Goal: Task Accomplishment & Management: Complete application form

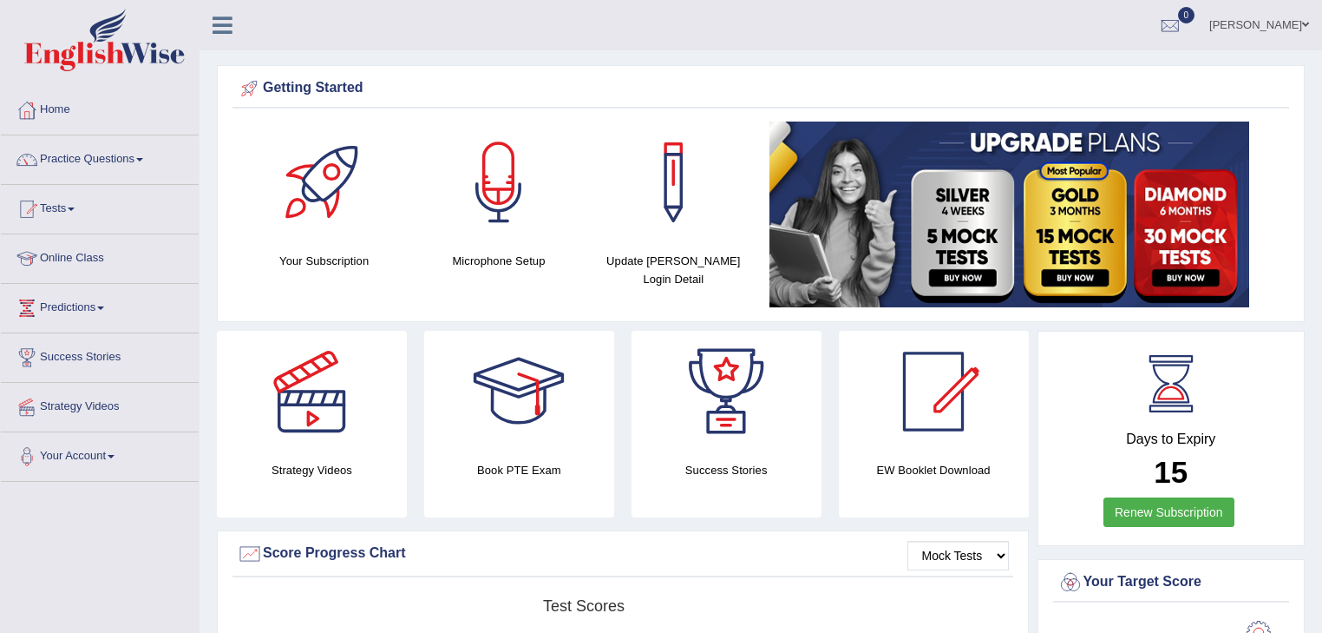
click at [139, 155] on link "Practice Questions" at bounding box center [100, 156] width 198 height 43
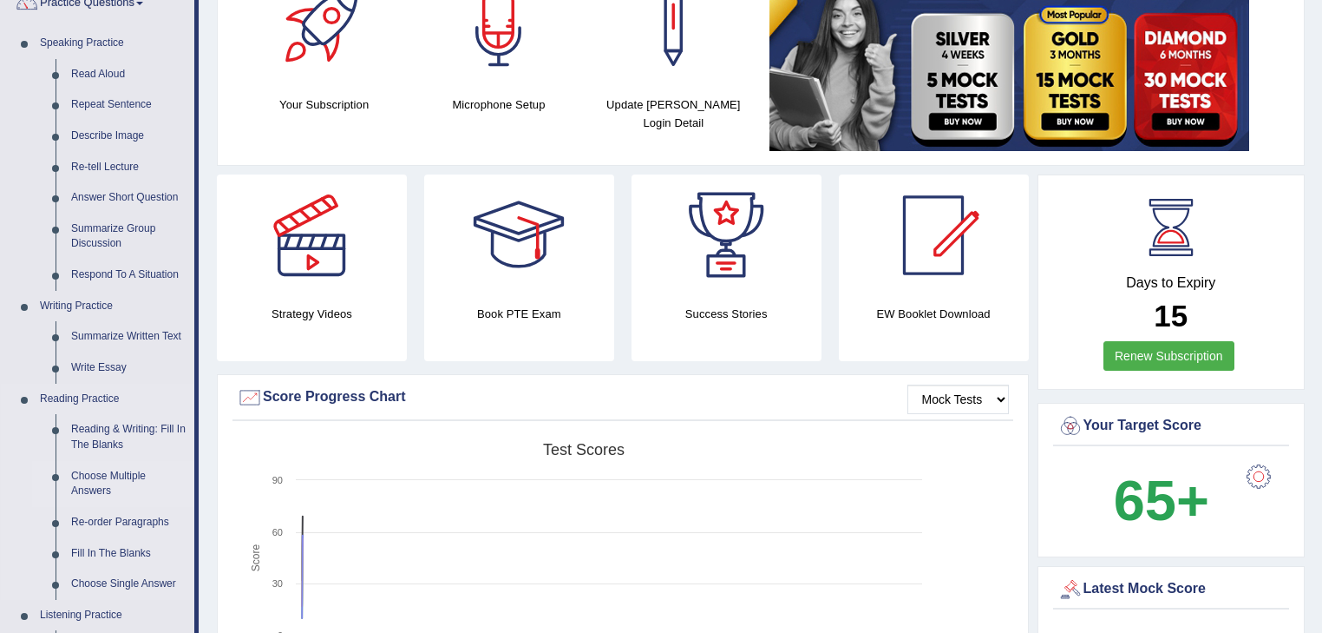
scroll to position [208, 0]
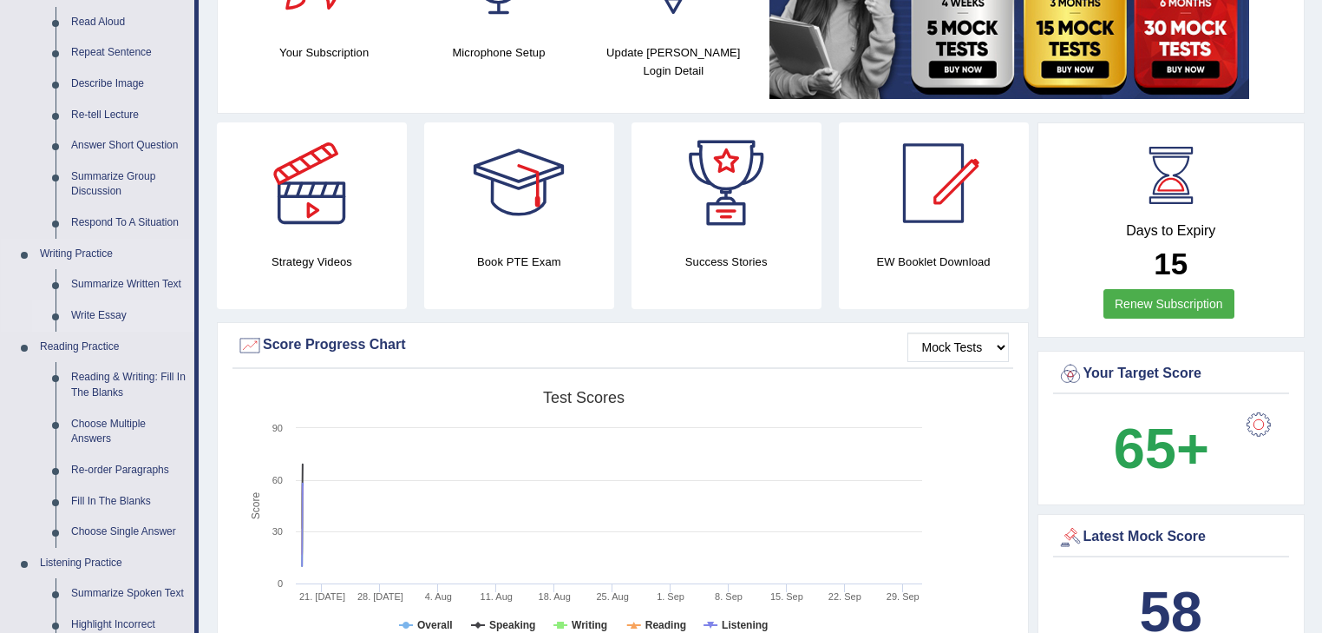
click at [114, 313] on link "Write Essay" at bounding box center [128, 315] width 131 height 31
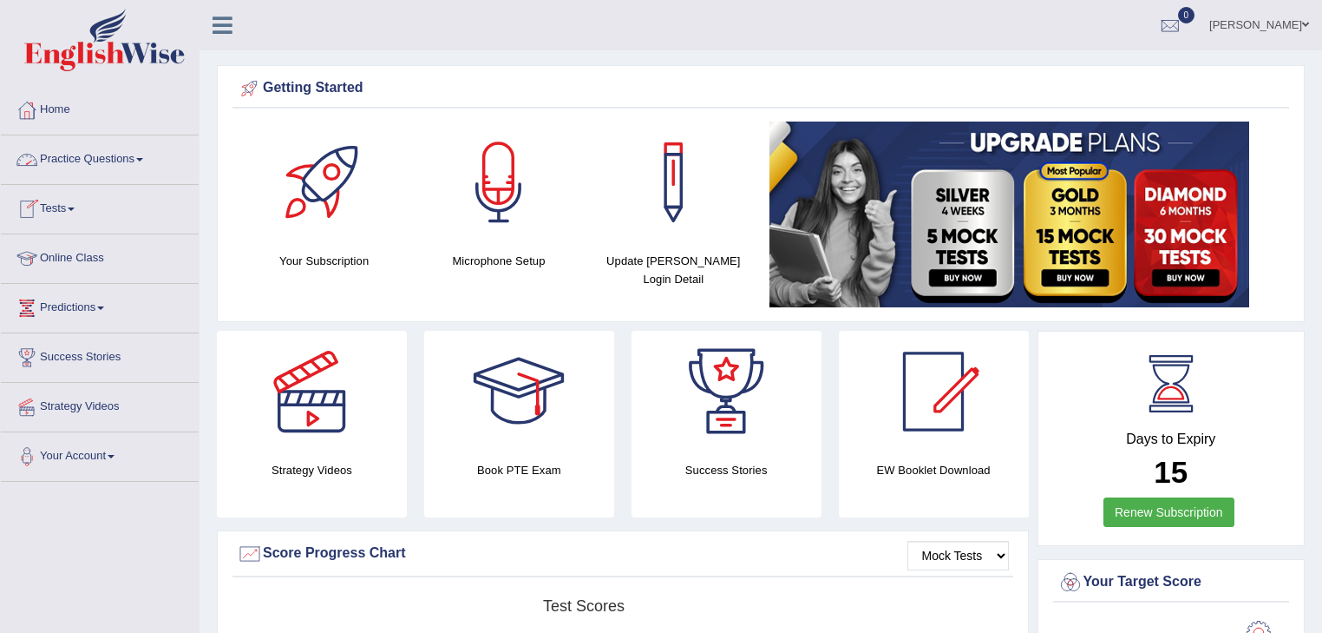
click at [147, 155] on link "Practice Questions" at bounding box center [100, 156] width 198 height 43
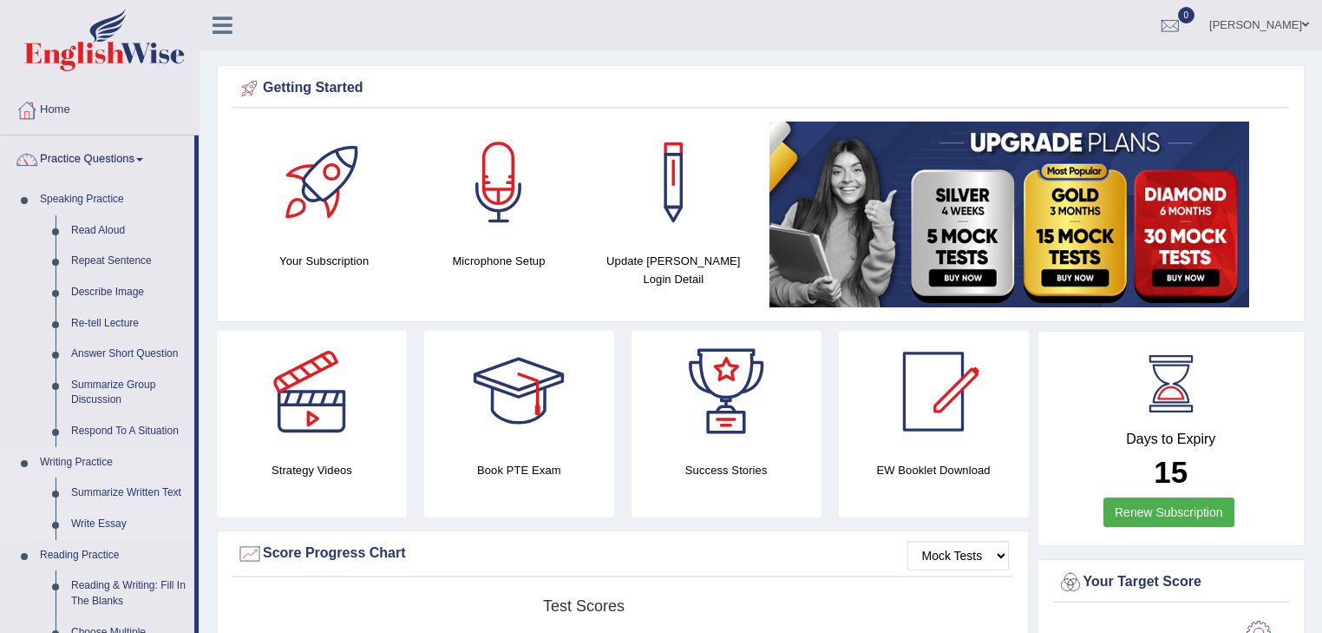
click at [104, 521] on link "Write Essay" at bounding box center [128, 523] width 131 height 31
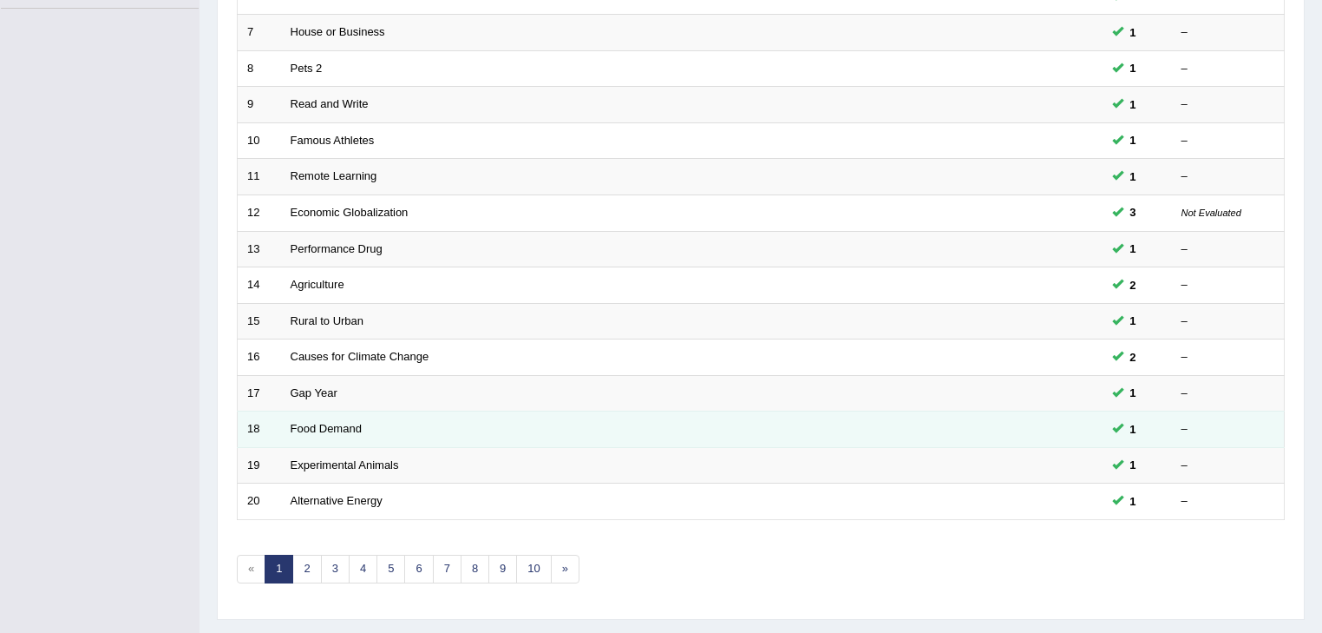
scroll to position [486, 0]
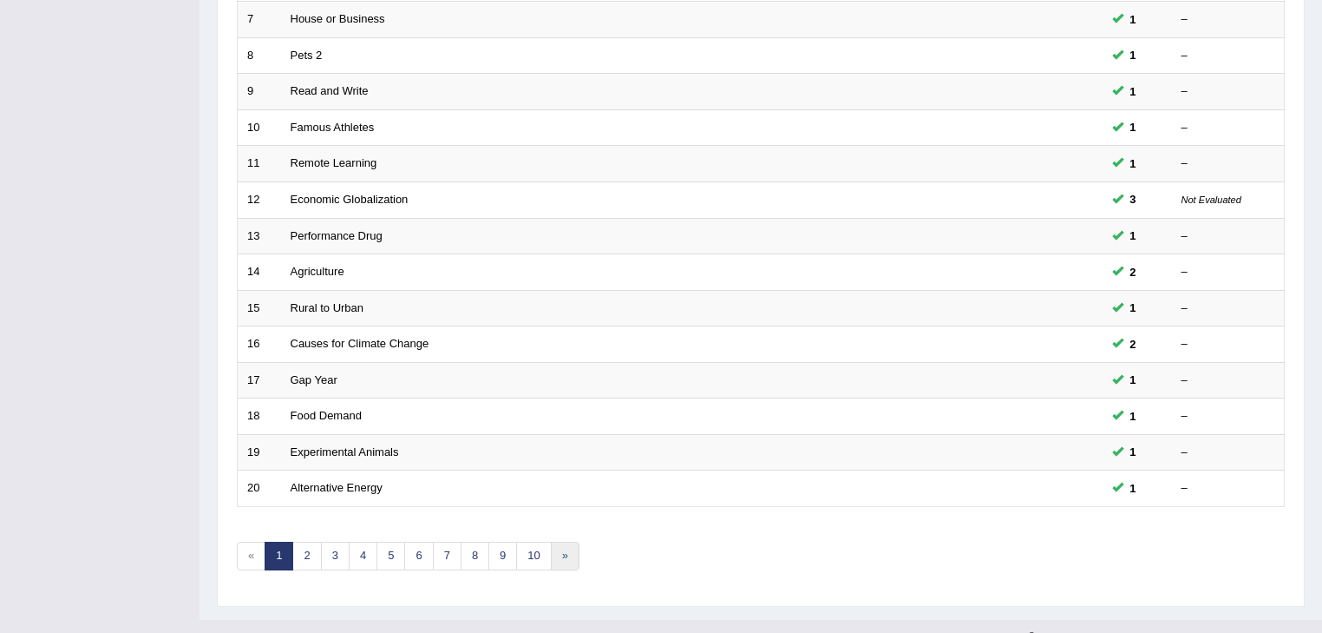
click at [557, 548] on link "»" at bounding box center [565, 555] width 29 height 29
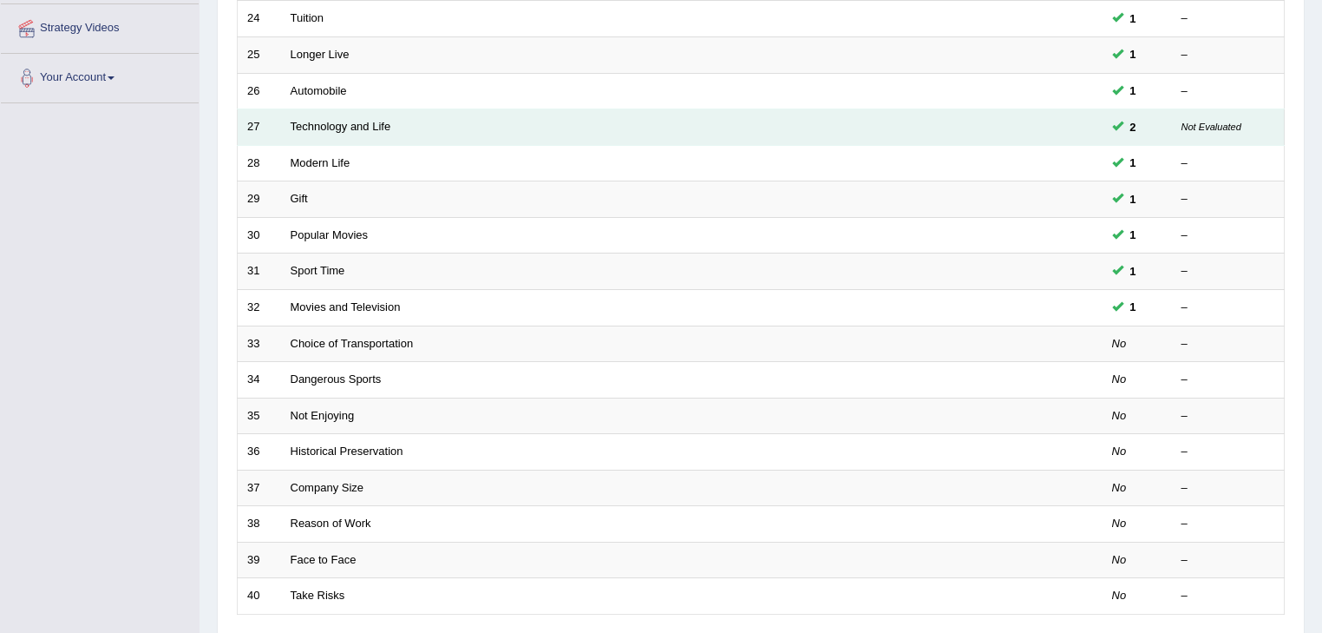
scroll to position [486, 0]
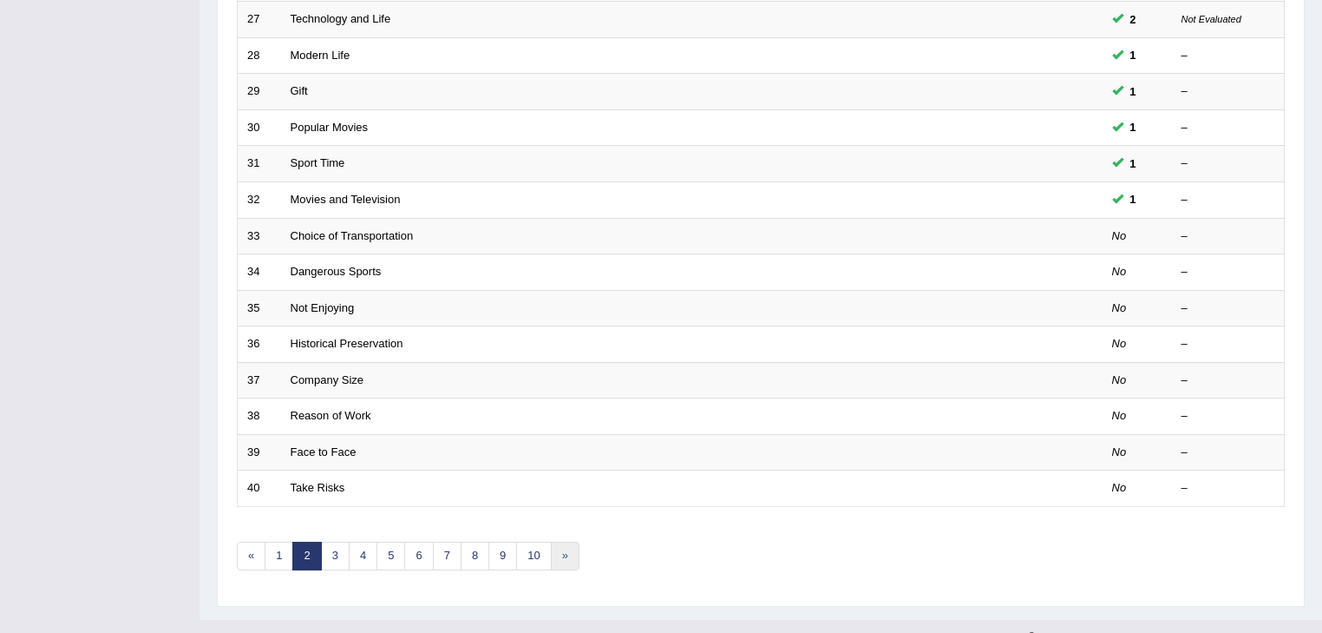
click at [555, 547] on link "»" at bounding box center [565, 555] width 29 height 29
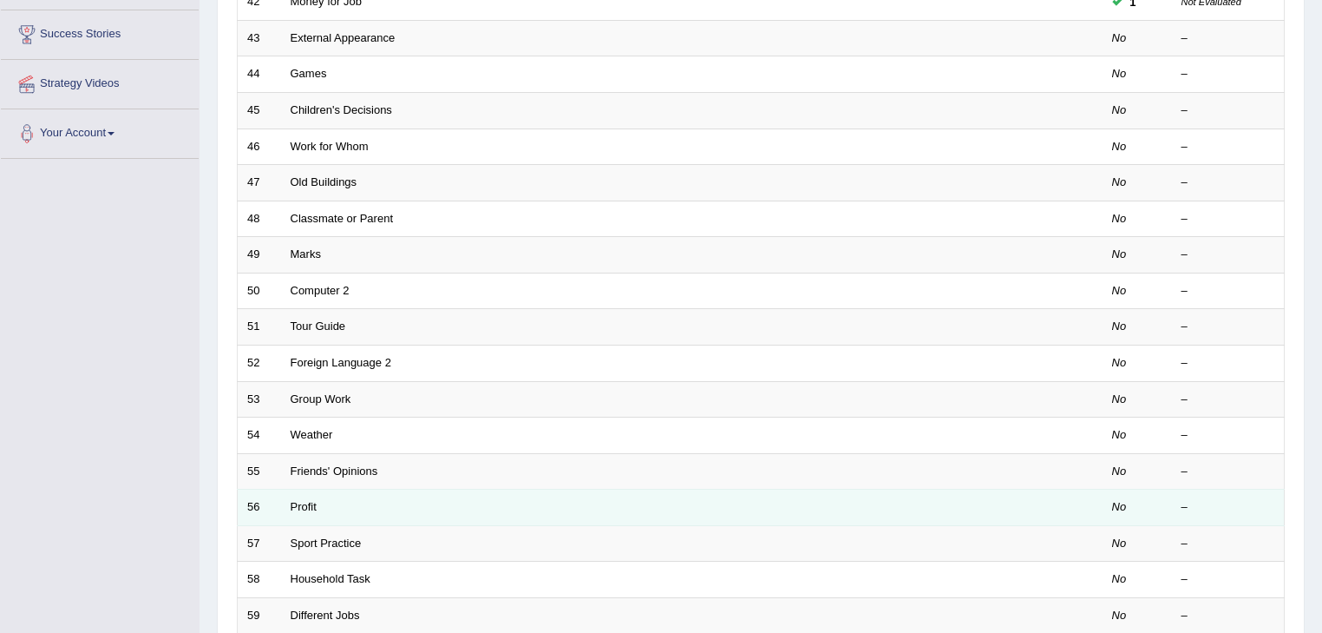
scroll to position [511, 0]
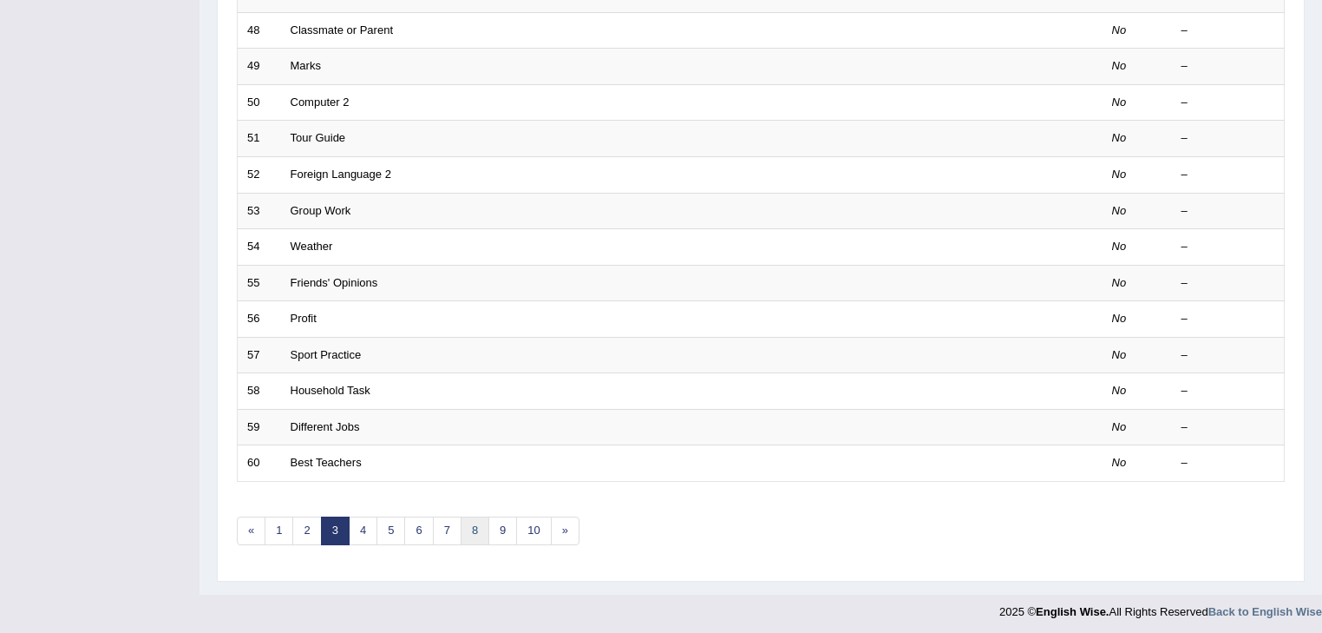
click at [474, 524] on link "8" at bounding box center [475, 530] width 29 height 29
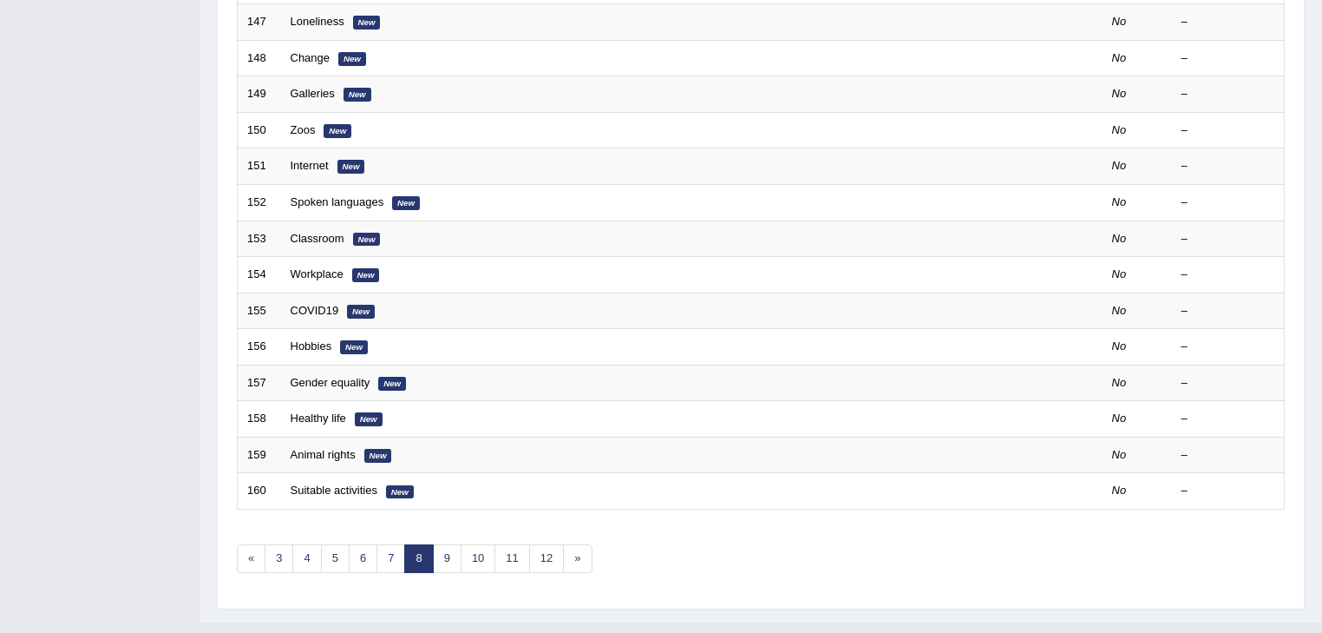
scroll to position [511, 0]
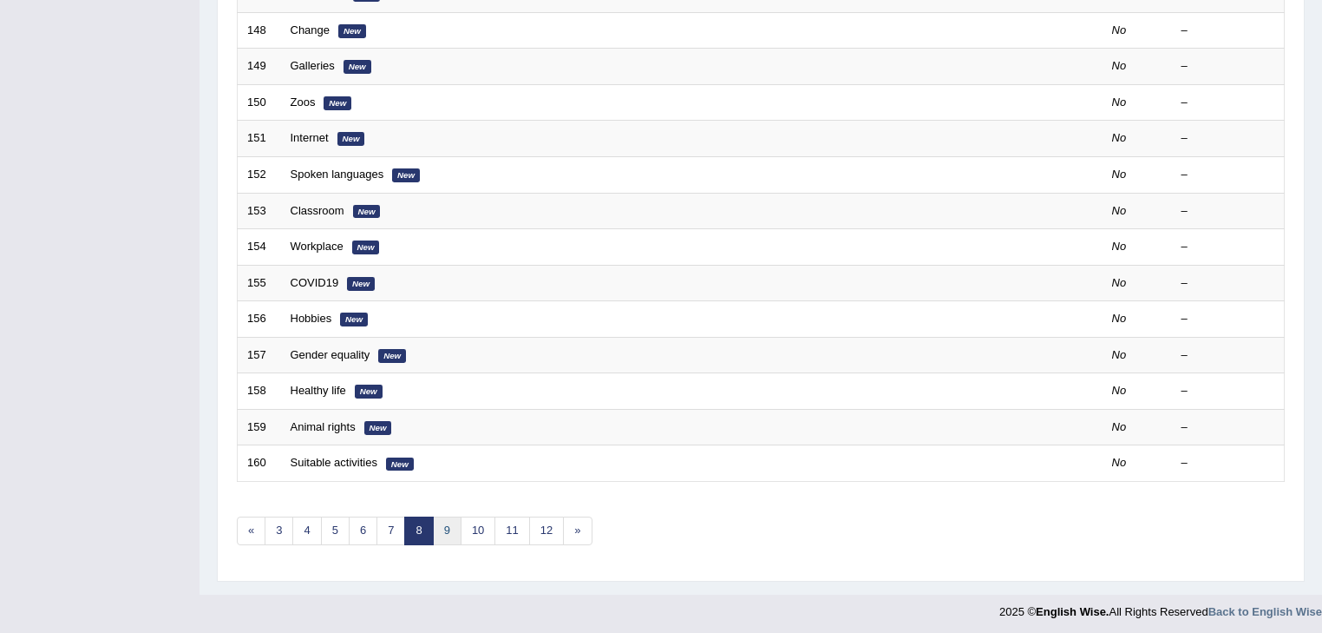
click at [447, 524] on link "9" at bounding box center [447, 530] width 29 height 29
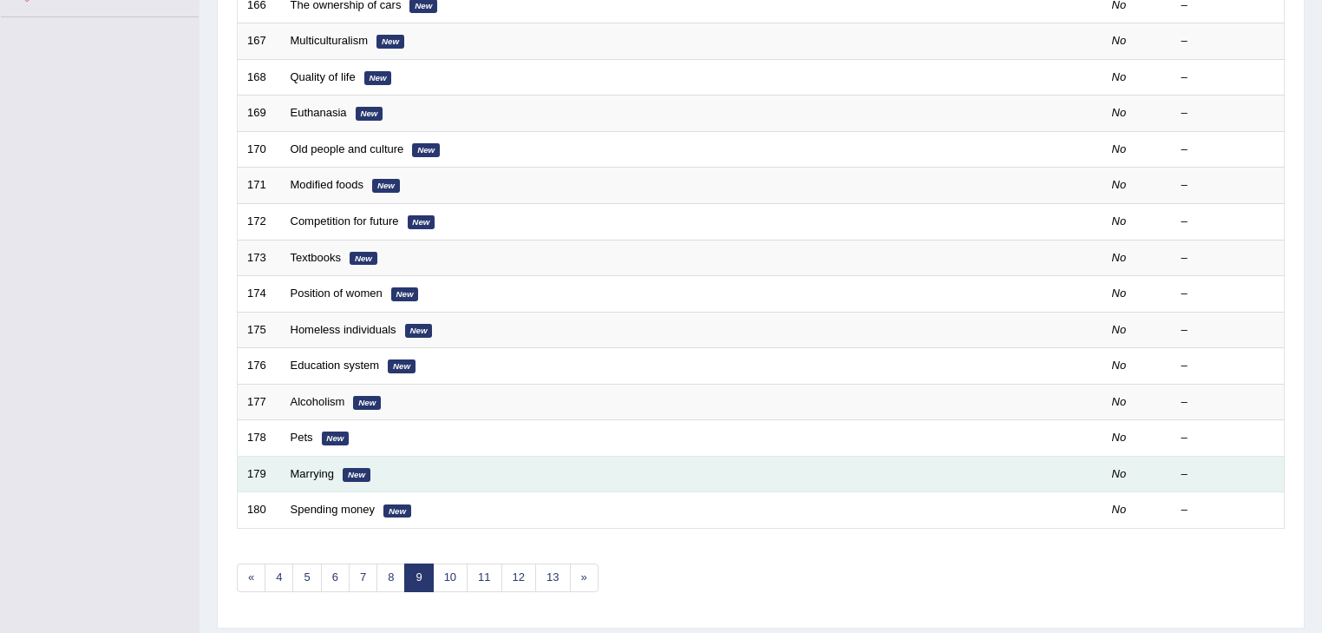
scroll to position [511, 0]
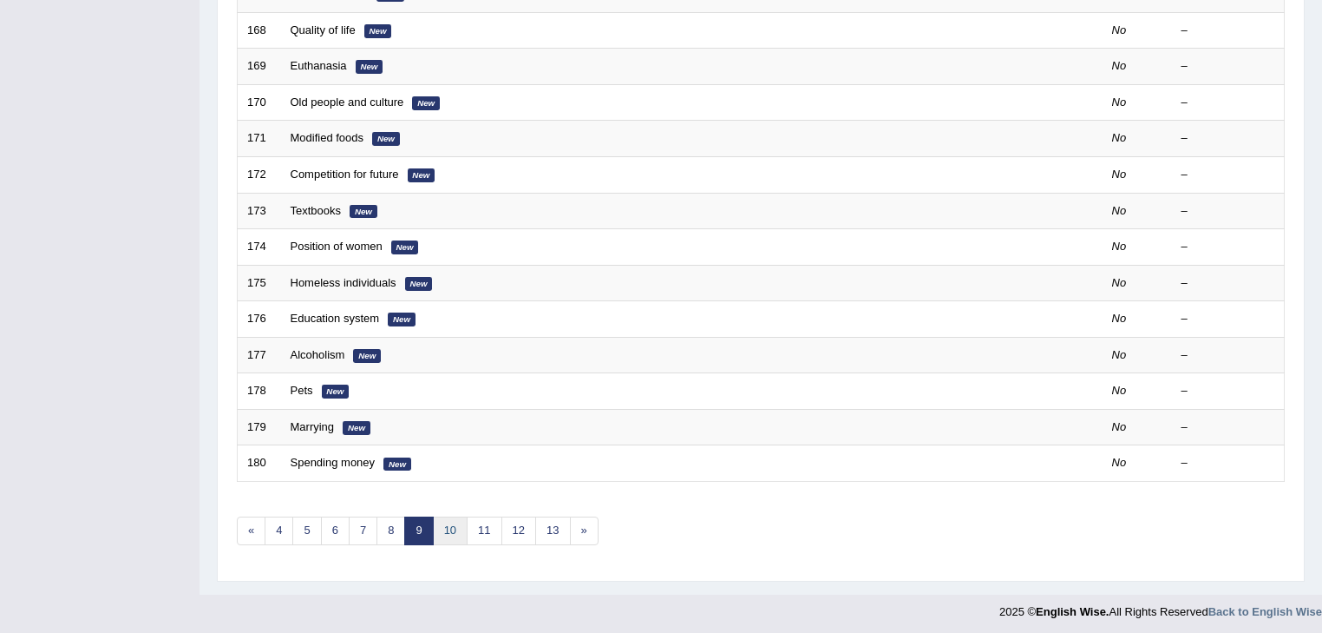
click at [453, 525] on link "10" at bounding box center [450, 530] width 35 height 29
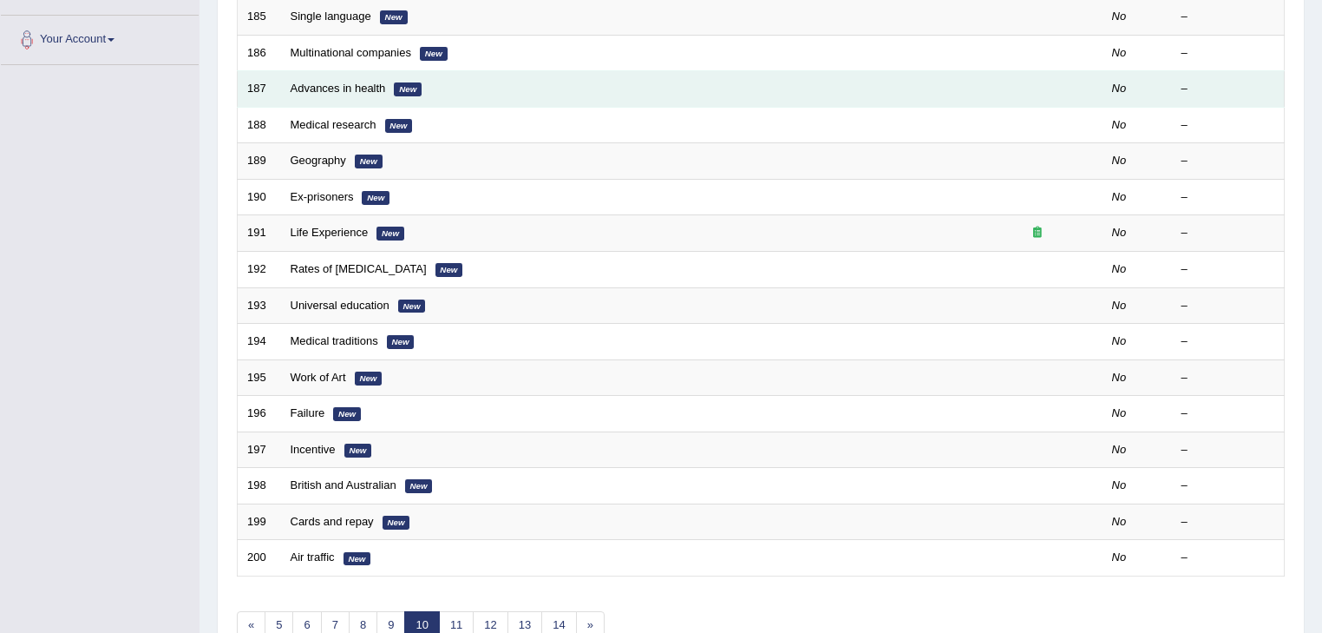
scroll to position [511, 0]
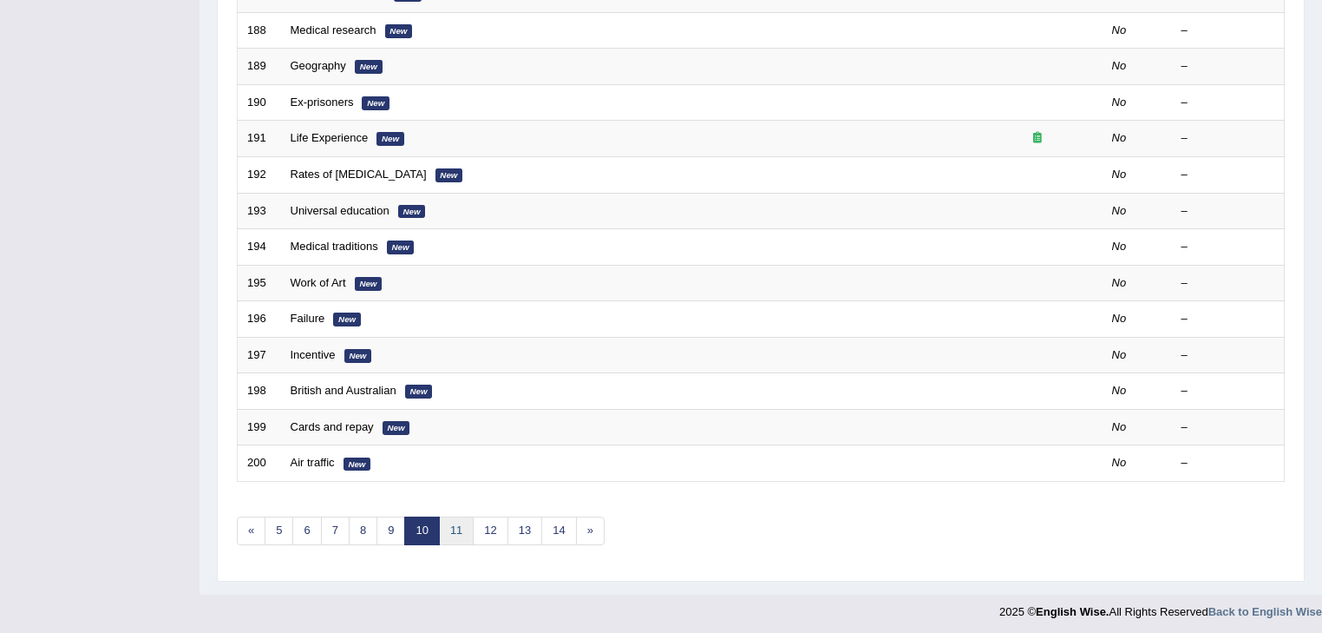
click at [459, 518] on link "11" at bounding box center [456, 530] width 35 height 29
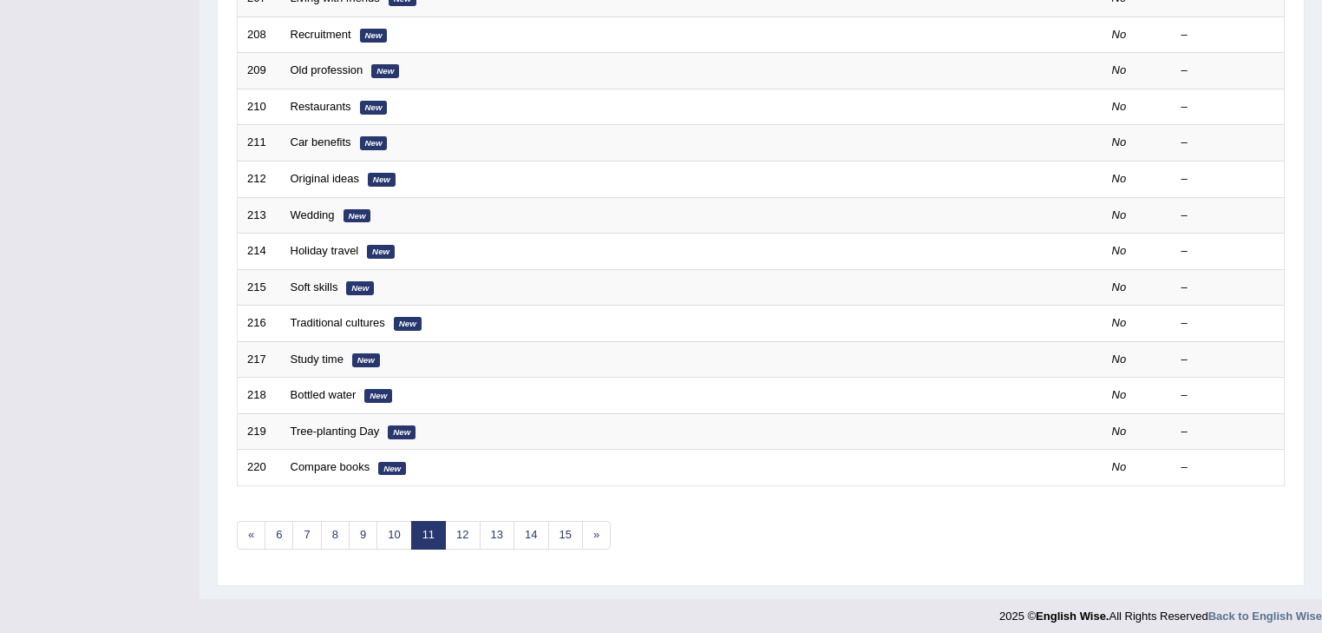
scroll to position [511, 0]
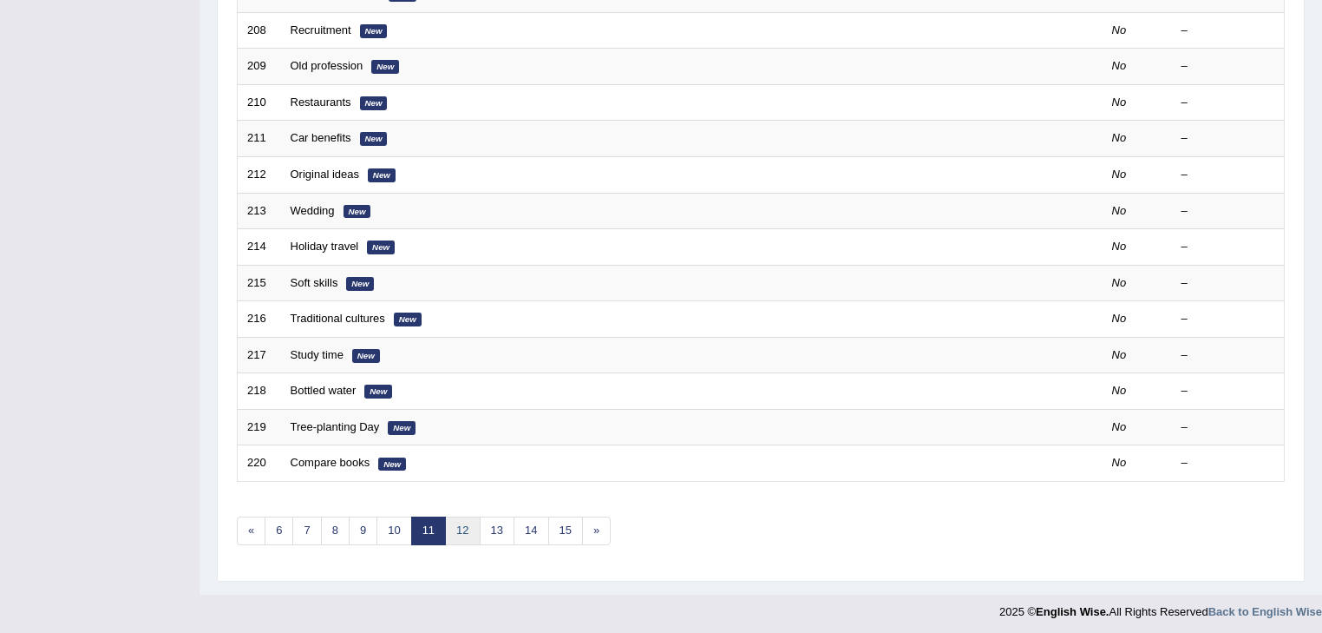
click at [459, 518] on link "12" at bounding box center [462, 530] width 35 height 29
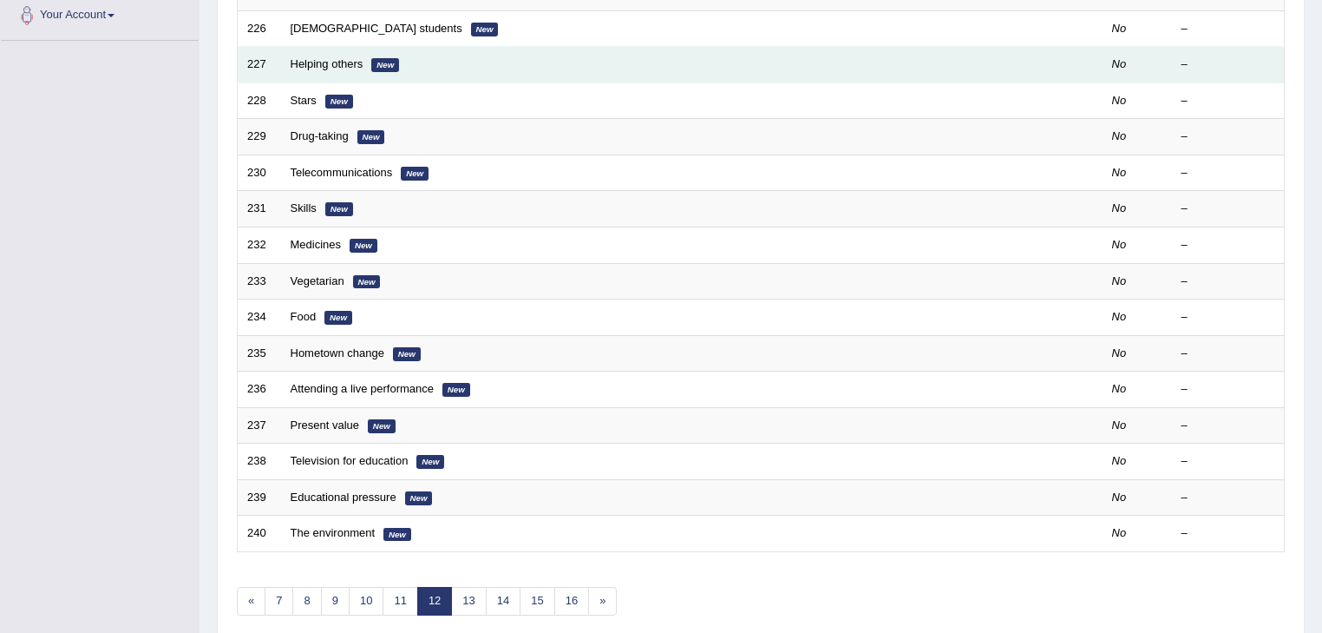
scroll to position [486, 0]
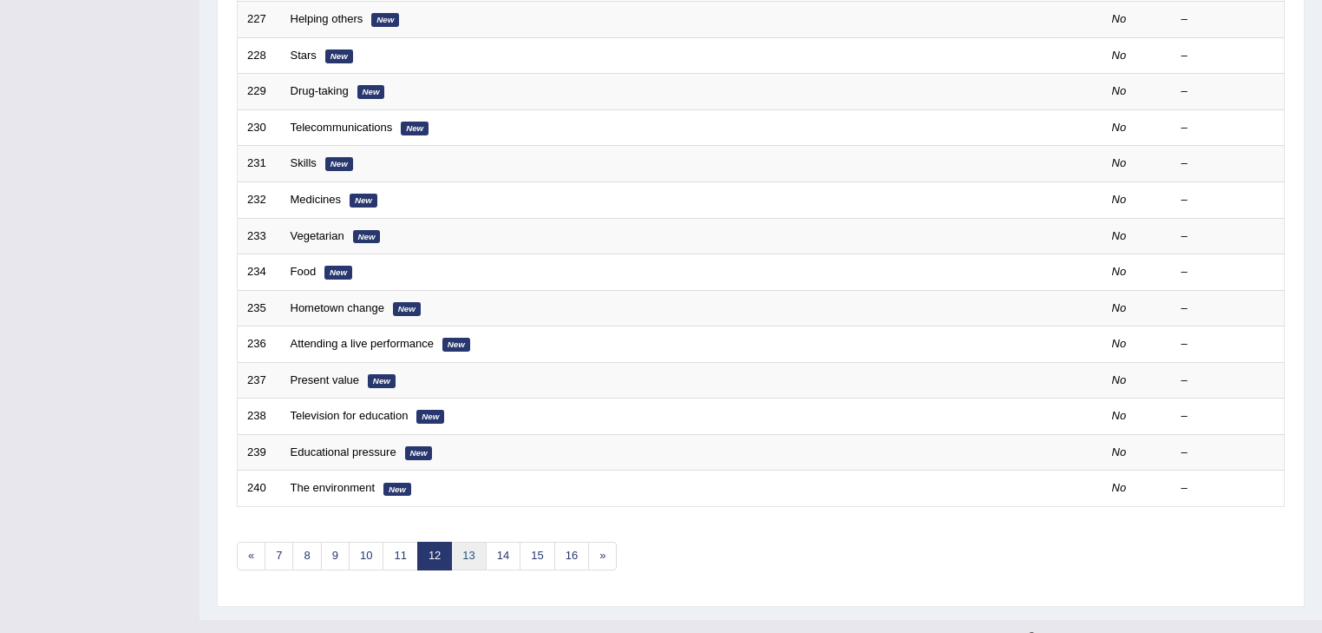
click at [465, 548] on link "13" at bounding box center [468, 555] width 35 height 29
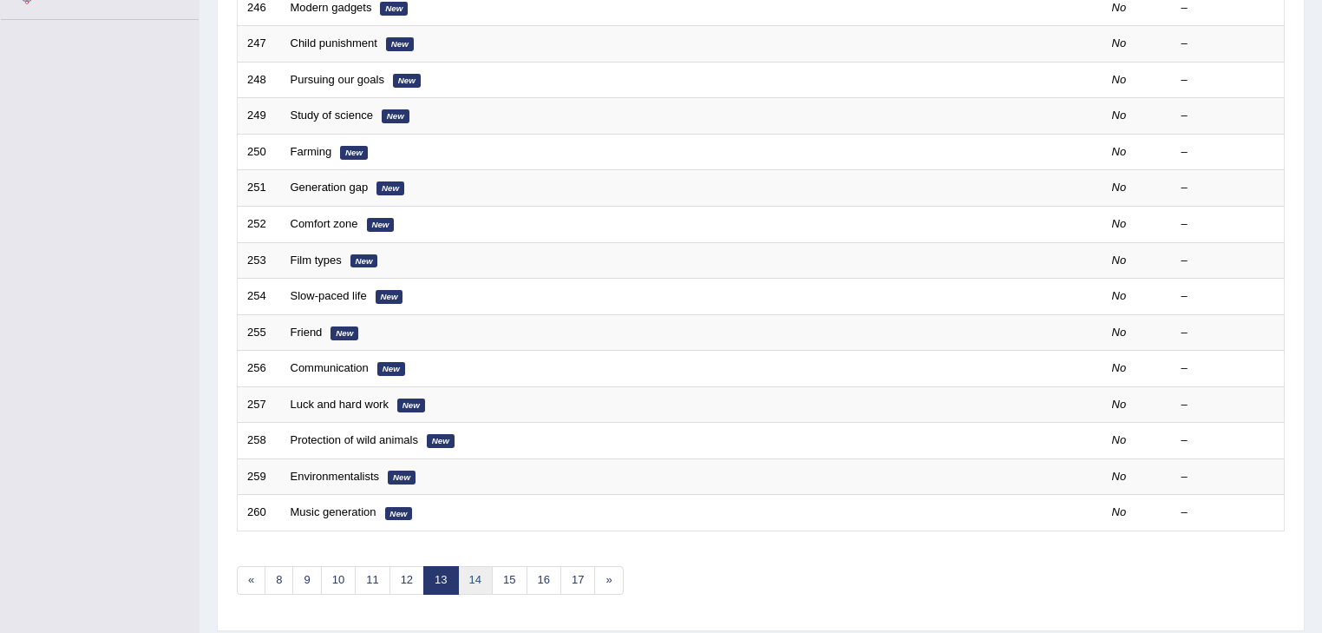
scroll to position [486, 0]
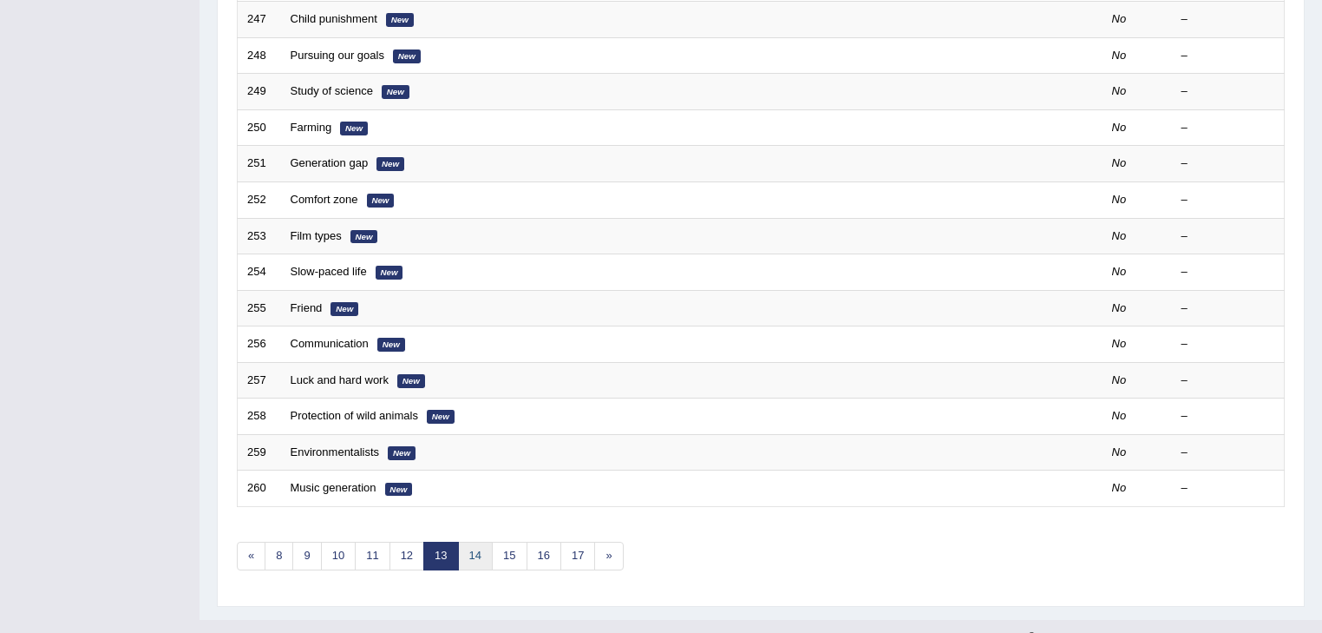
click at [476, 556] on link "14" at bounding box center [475, 555] width 35 height 29
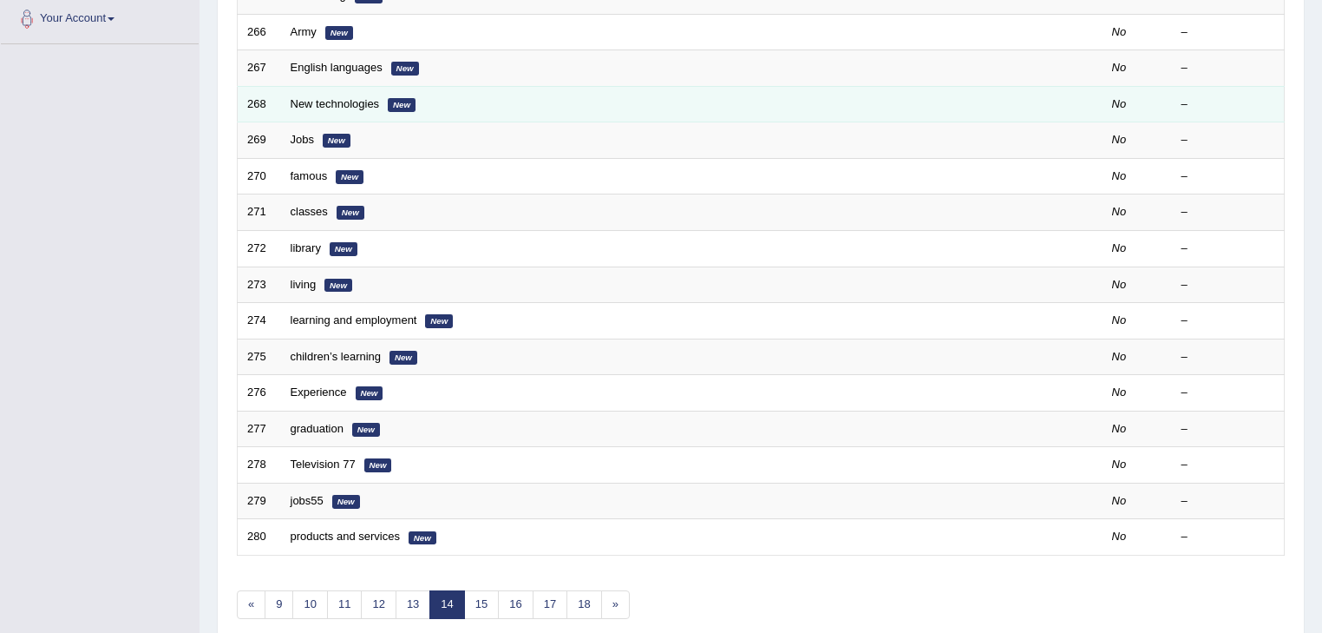
scroll to position [486, 0]
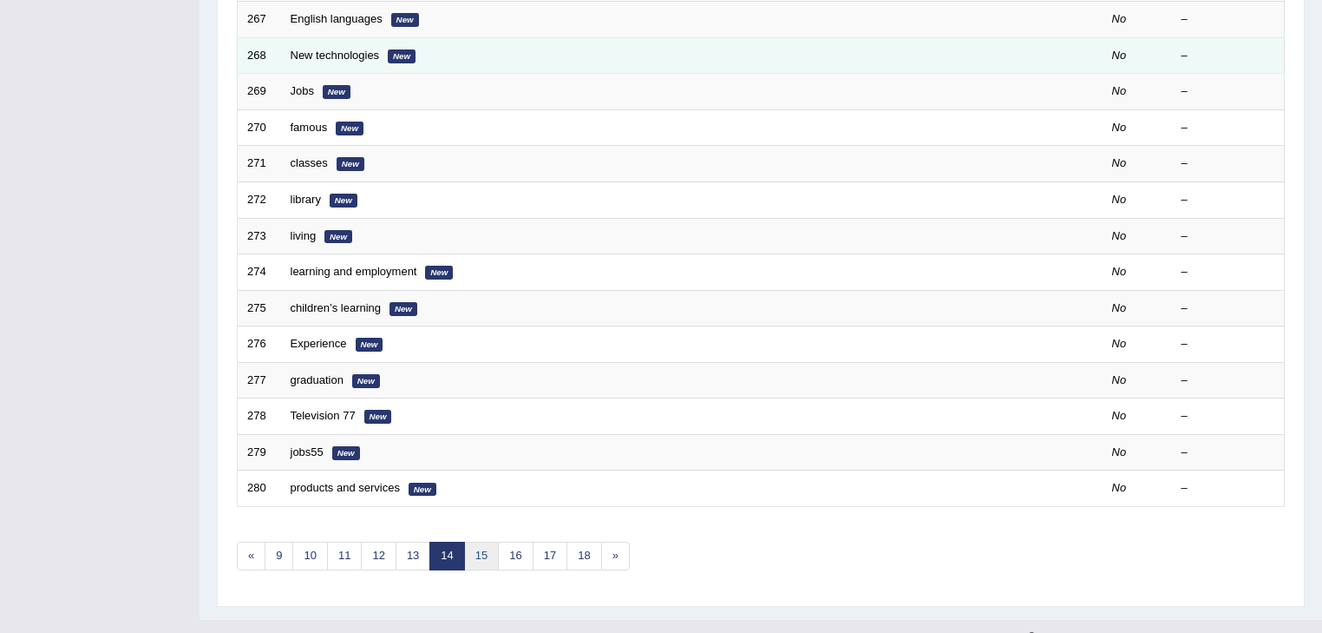
click at [476, 552] on link "15" at bounding box center [481, 555] width 35 height 29
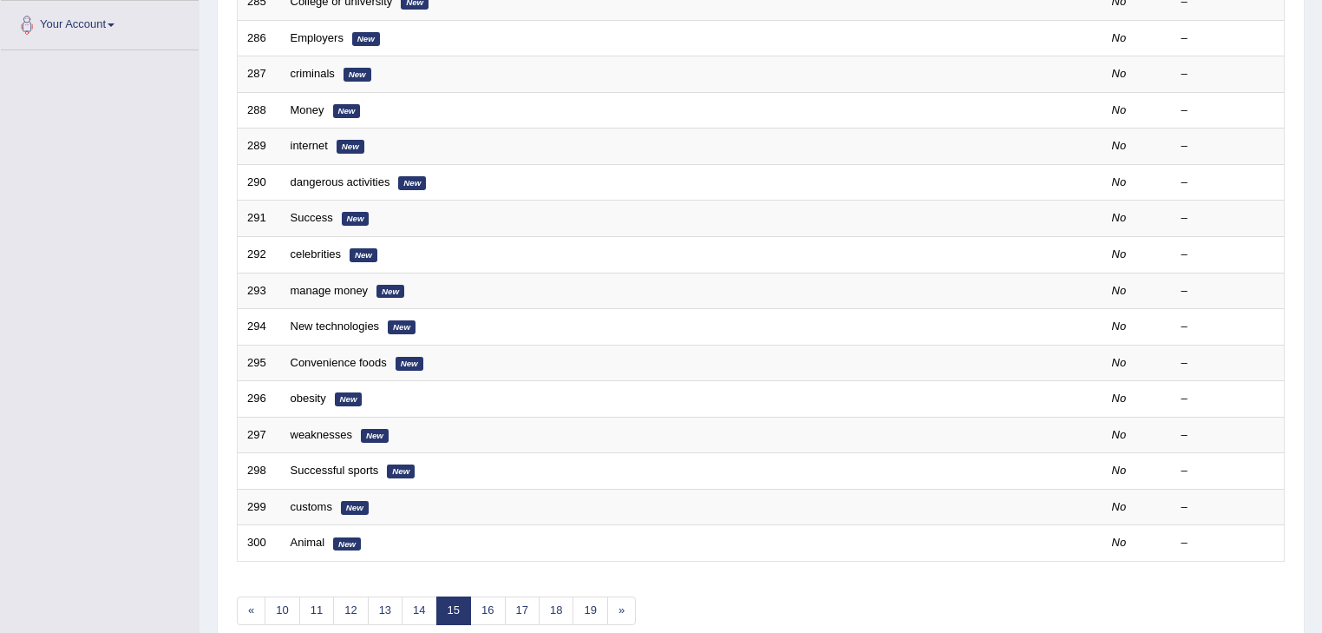
scroll to position [511, 0]
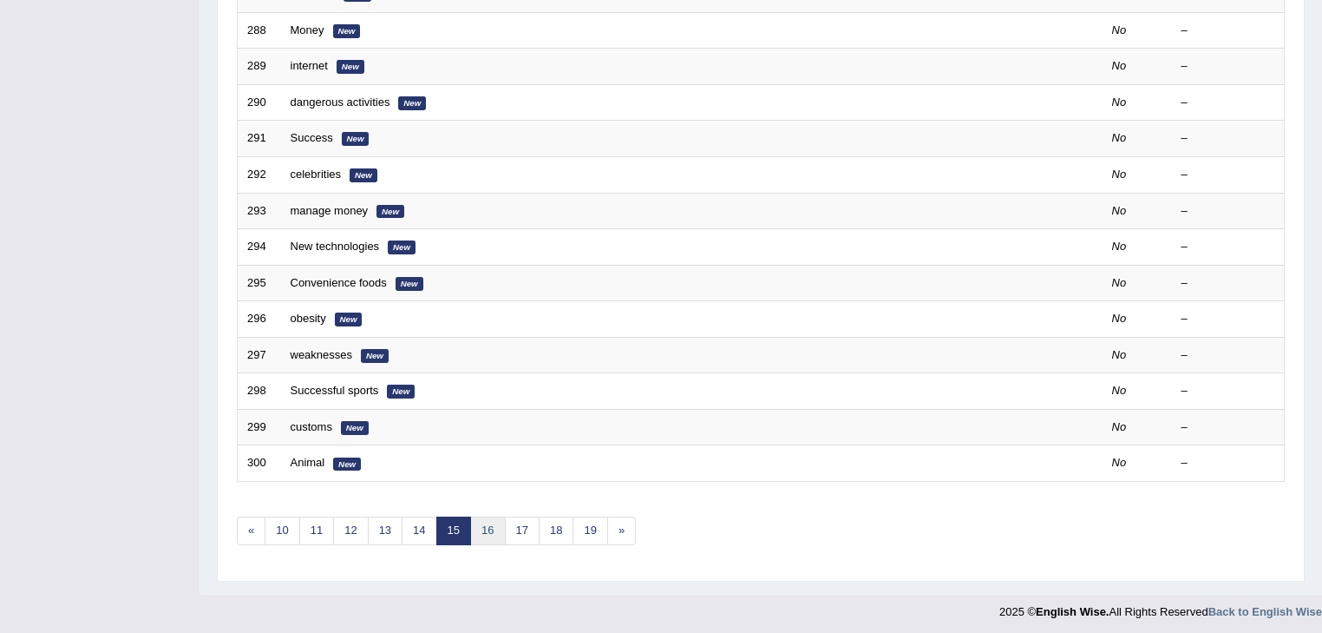
click at [483, 531] on link "16" at bounding box center [487, 530] width 35 height 29
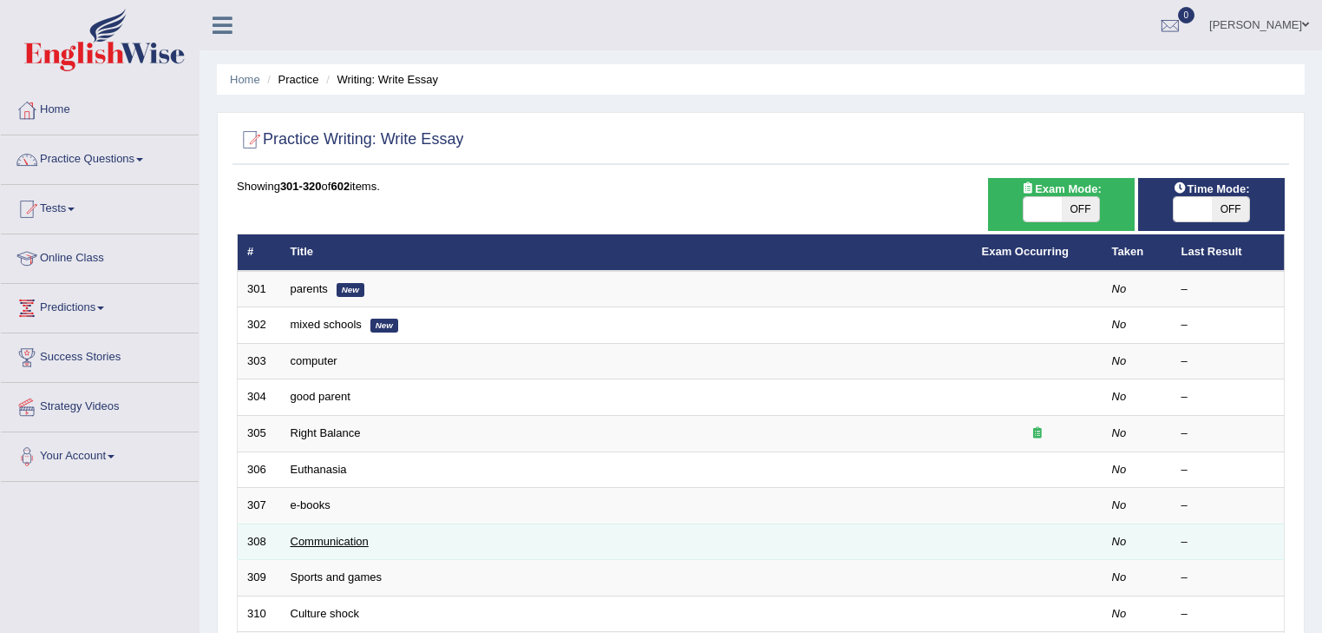
click at [339, 538] on link "Communication" at bounding box center [330, 540] width 78 height 13
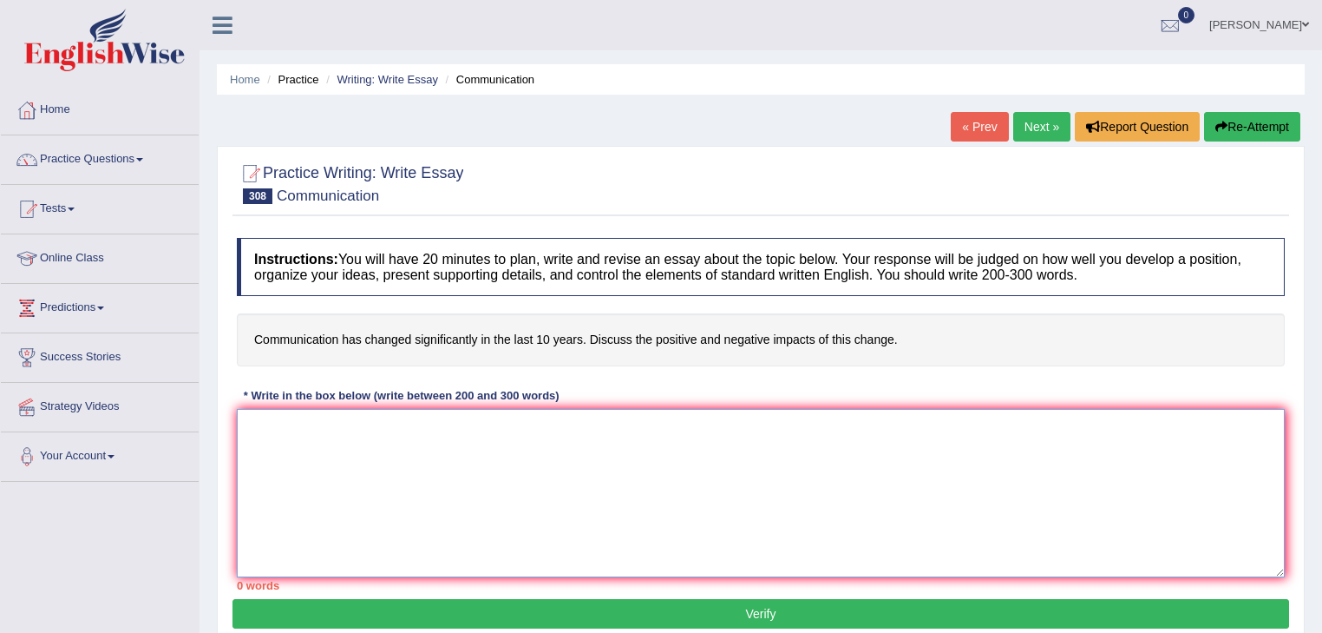
click at [279, 430] on textarea at bounding box center [761, 493] width 1048 height 168
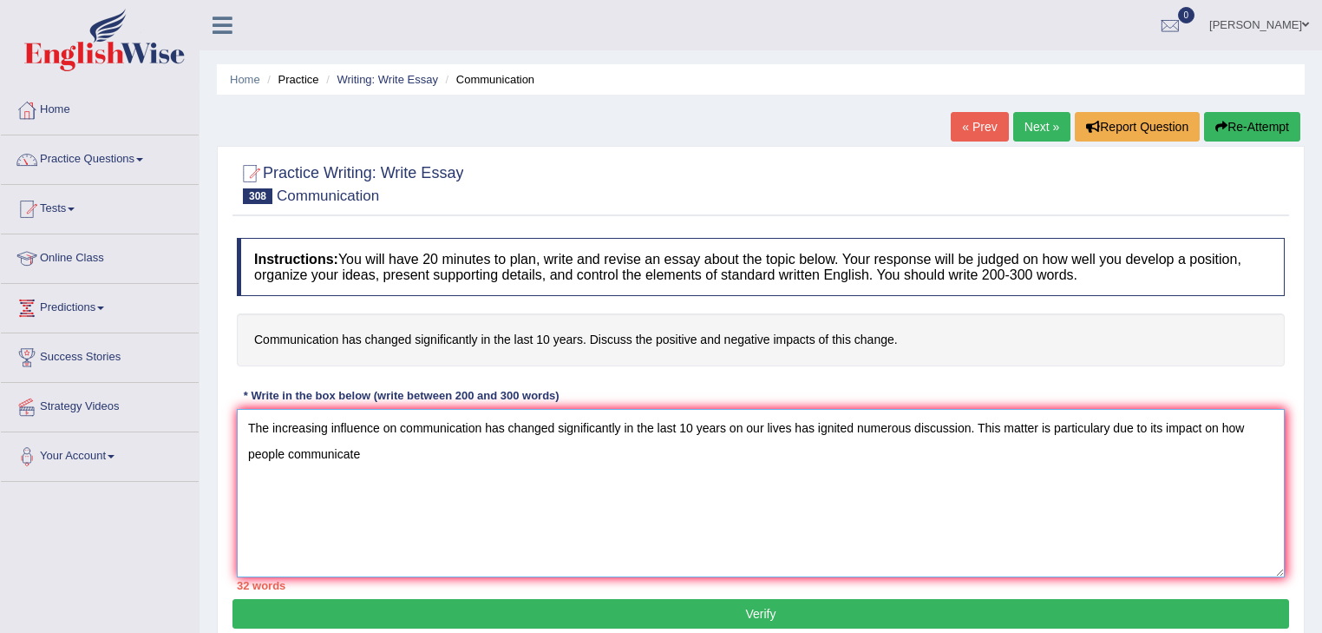
click at [285, 448] on textarea "The increasing influence on communication has changed significantly in the last…" at bounding box center [761, 493] width 1048 height 168
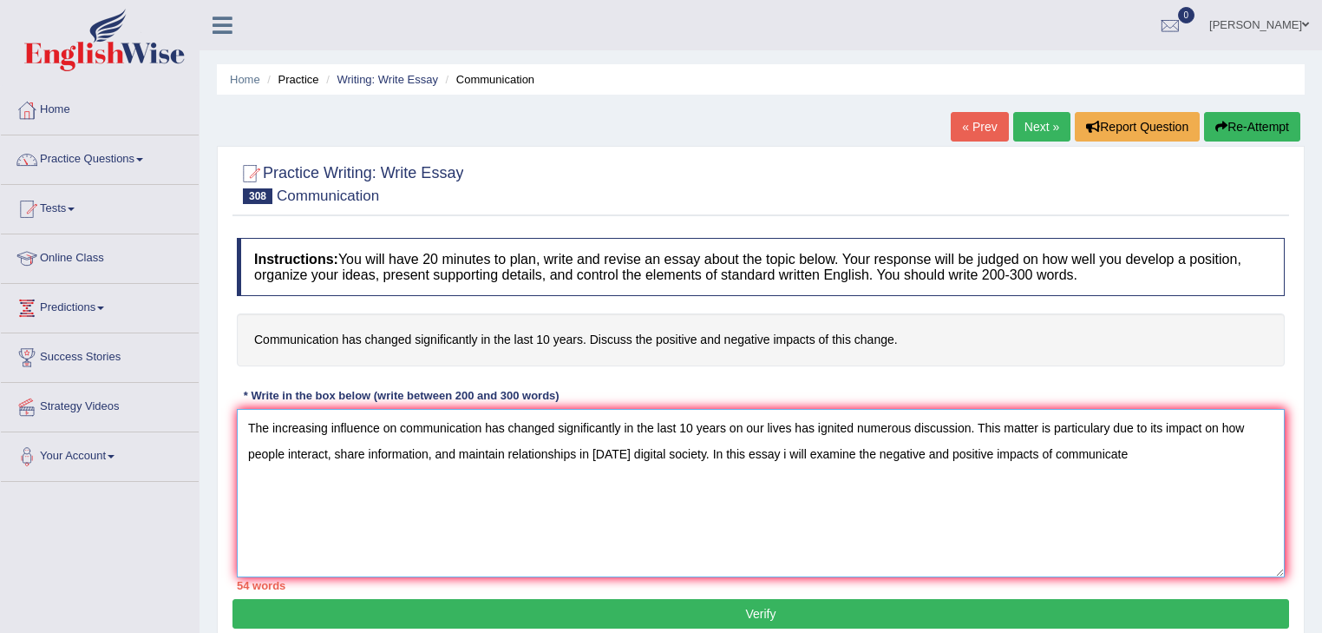
click at [1131, 450] on textarea "The increasing influence on communication has changed significantly in the last…" at bounding box center [761, 493] width 1048 height 168
click at [1225, 451] on textarea "The increasing influence on communication has changed significantly in the last…" at bounding box center [761, 493] width 1048 height 168
click at [1225, 445] on textarea "The increasing influence on communication has changed significantly in the last…" at bounding box center [761, 493] width 1048 height 168
click at [1231, 450] on textarea "The increasing influence on communication has changed significantly in the last…" at bounding box center [761, 493] width 1048 height 168
click at [306, 477] on textarea "The increasing influence on communication has changed significantly in the last…" at bounding box center [761, 493] width 1048 height 168
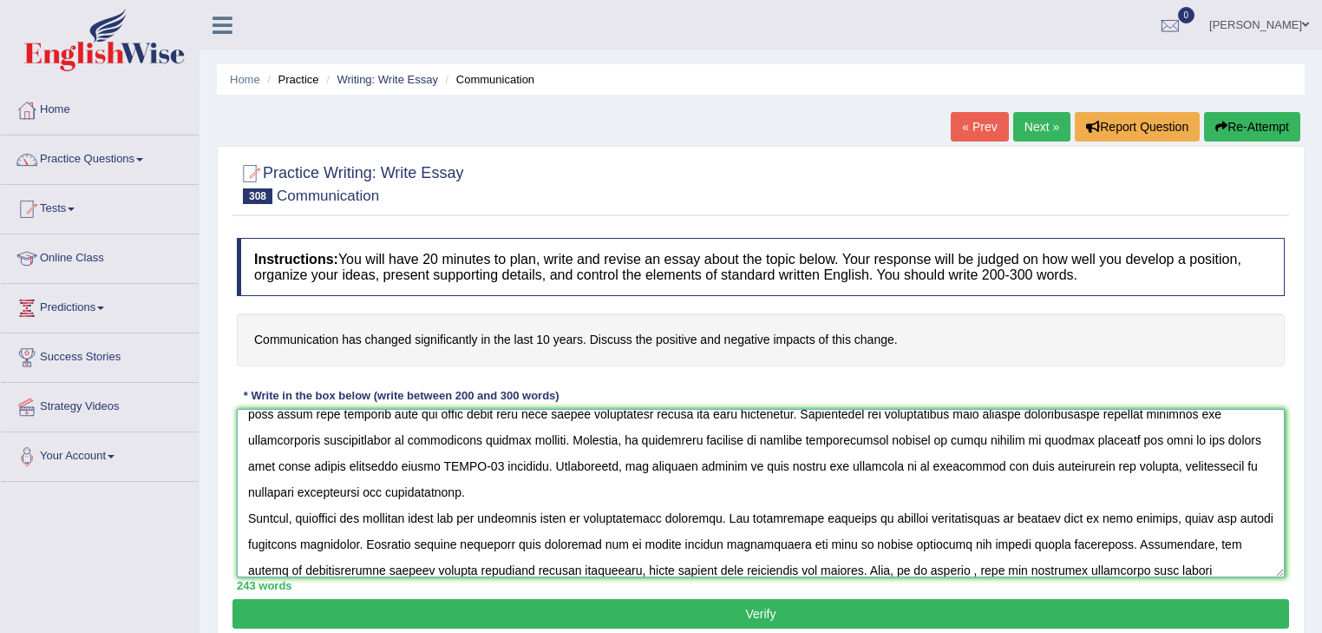
scroll to position [144, 0]
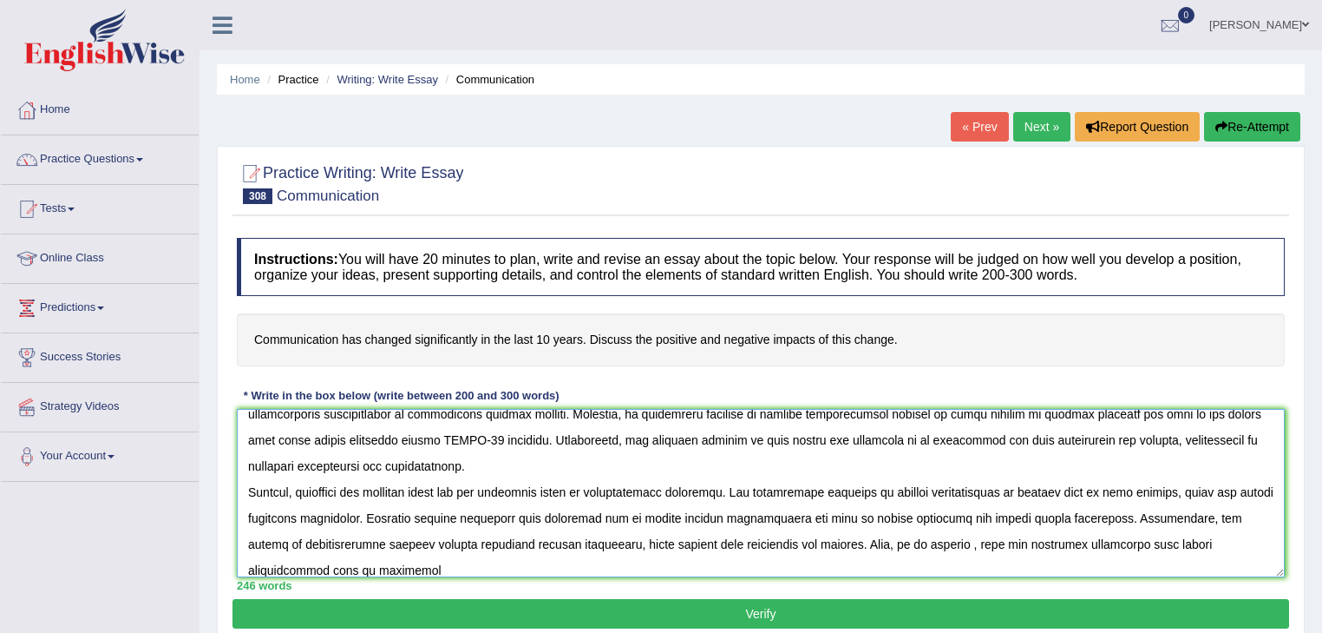
click at [957, 546] on textarea at bounding box center [761, 493] width 1048 height 168
click at [434, 565] on textarea at bounding box center [761, 493] width 1048 height 168
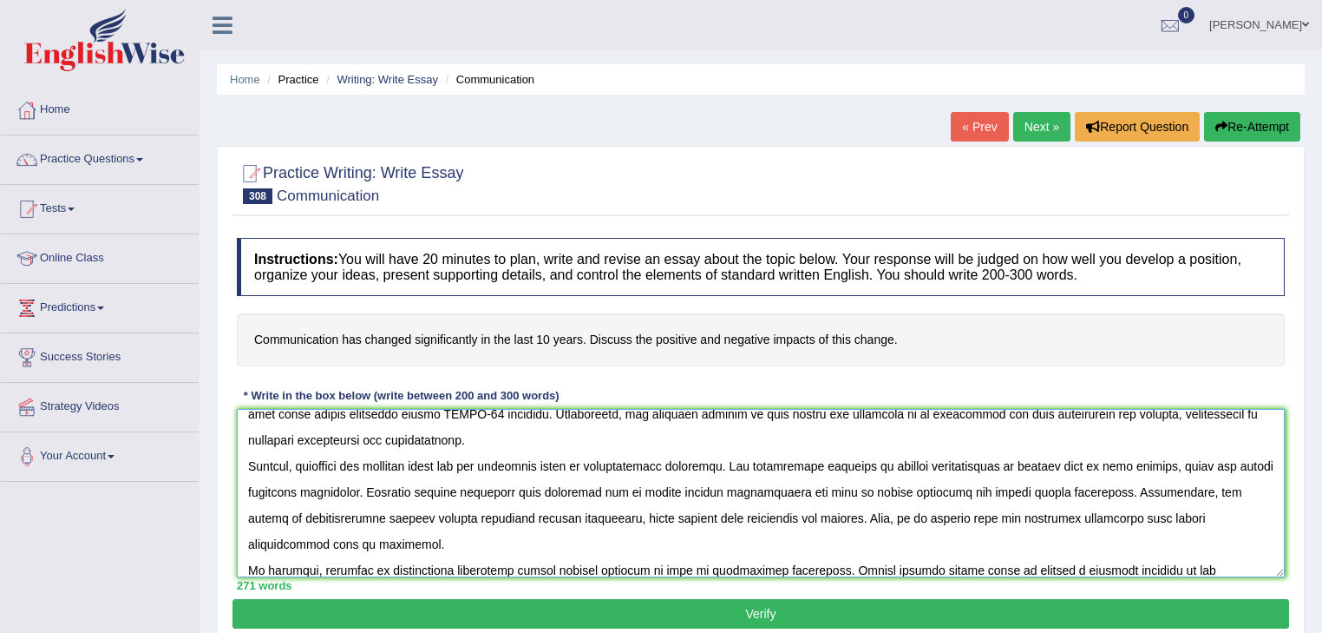
click at [1167, 562] on textarea at bounding box center [761, 493] width 1048 height 168
click at [1164, 563] on textarea at bounding box center [761, 493] width 1048 height 168
click at [1215, 569] on textarea at bounding box center [761, 493] width 1048 height 168
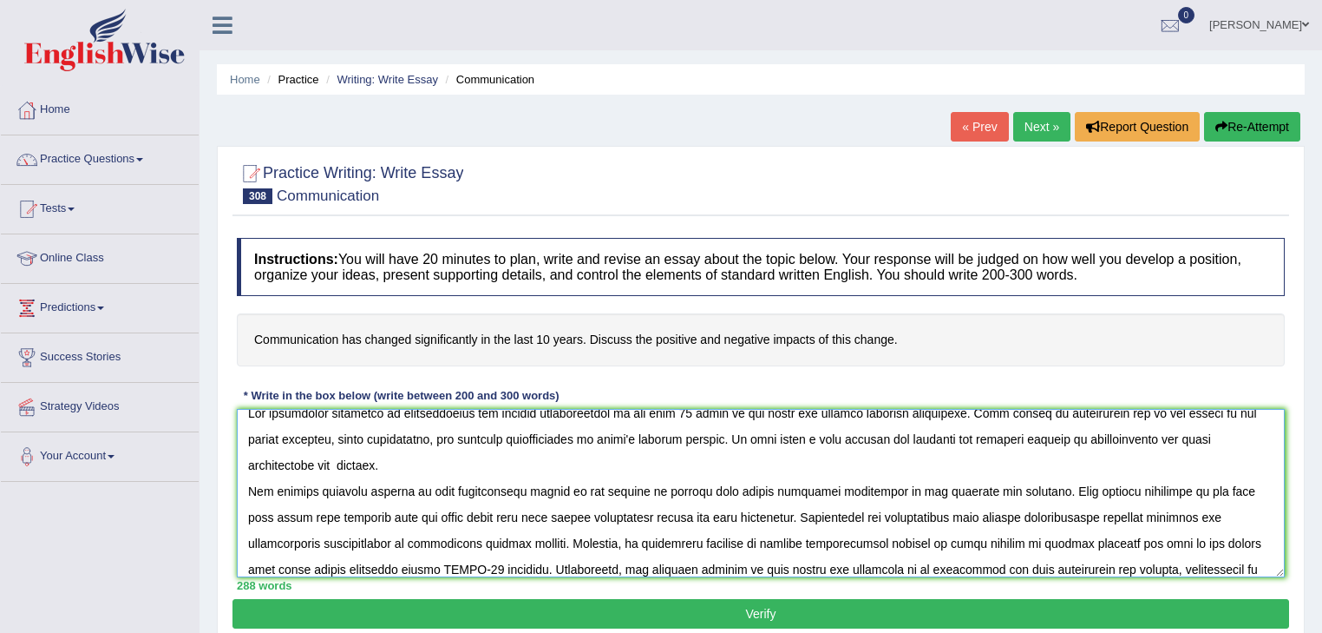
scroll to position [0, 0]
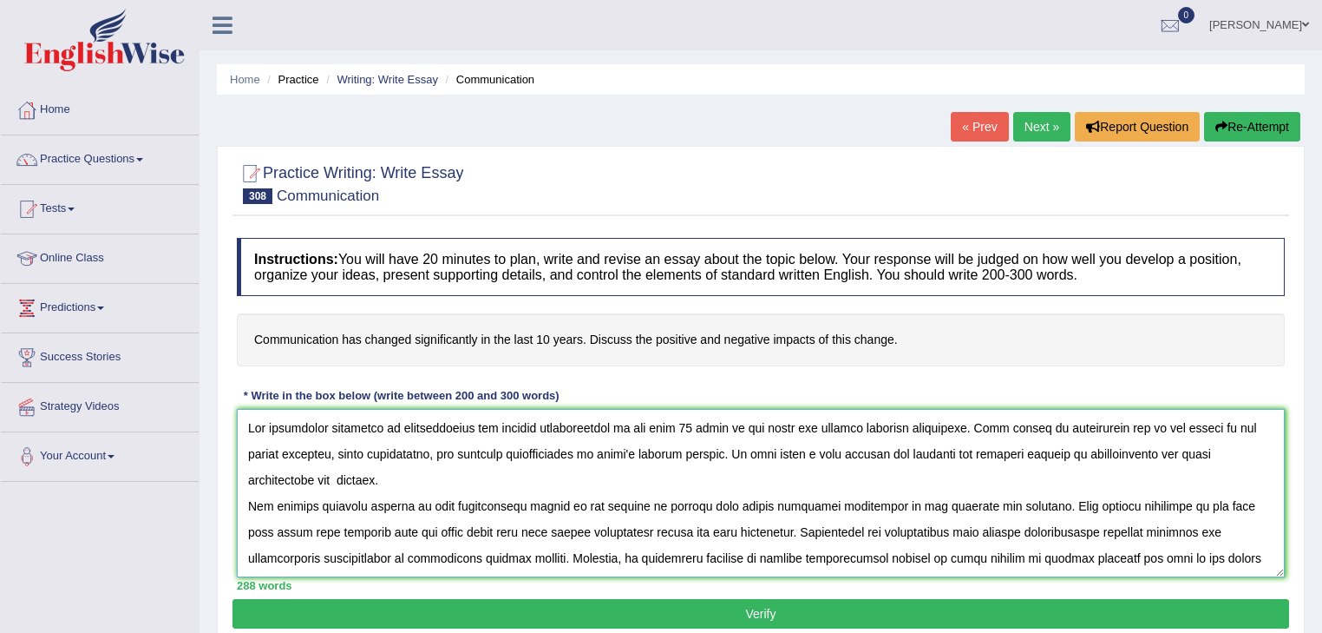
click at [618, 426] on textarea at bounding box center [761, 493] width 1048 height 168
click at [396, 423] on textarea at bounding box center [761, 493] width 1048 height 168
click at [482, 423] on textarea at bounding box center [761, 493] width 1048 height 168
click at [659, 425] on textarea at bounding box center [761, 493] width 1048 height 168
click at [805, 449] on textarea at bounding box center [761, 493] width 1048 height 168
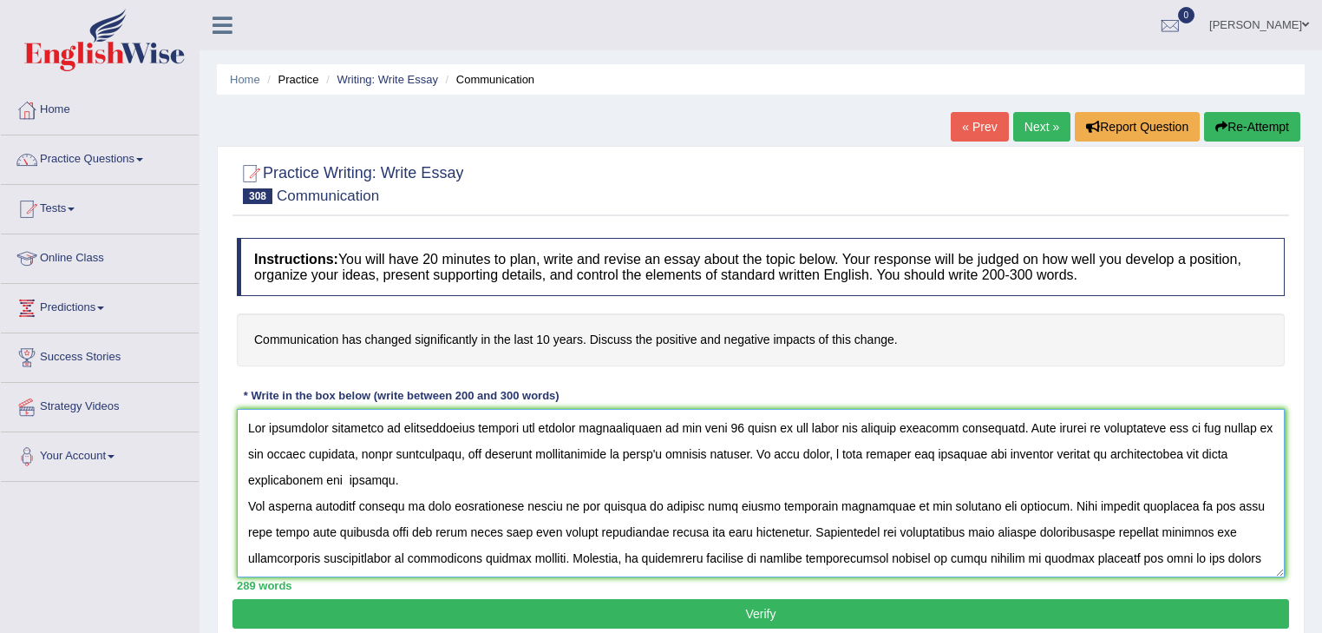
click at [815, 451] on textarea at bounding box center [761, 493] width 1048 height 168
click at [482, 502] on textarea at bounding box center [761, 493] width 1048 height 168
type textarea "The increasing influence of communication methods has changed significantlt in …"
